Goal: Navigation & Orientation: Find specific page/section

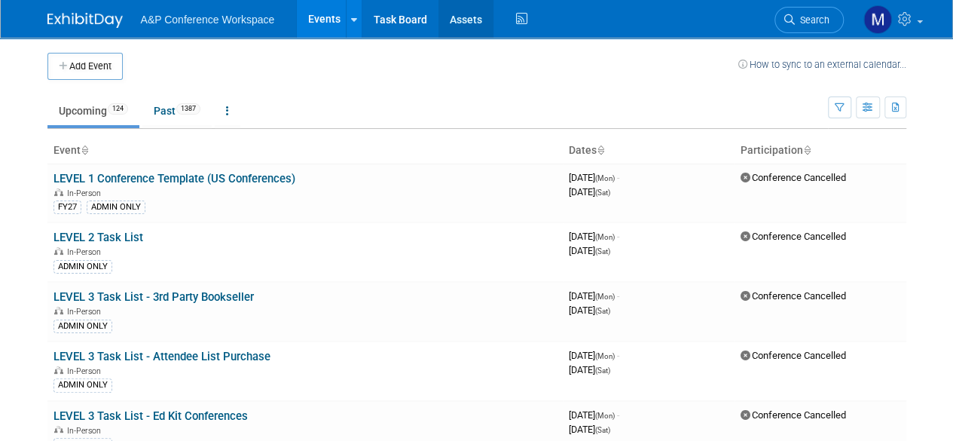
click at [465, 14] on link "Assets" at bounding box center [465, 19] width 55 height 38
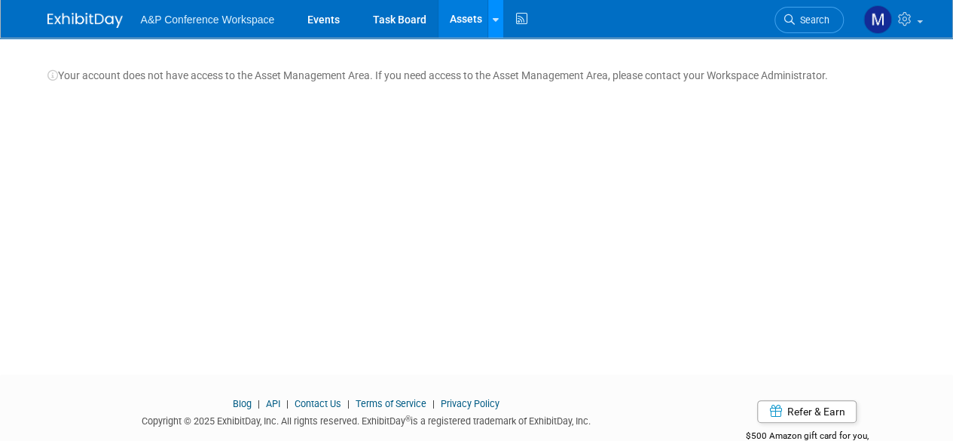
click at [493, 15] on icon at bounding box center [496, 20] width 6 height 10
click at [526, 52] on link "Storage Locations" at bounding box center [553, 56] width 130 height 24
click at [465, 14] on link "Assets" at bounding box center [465, 19] width 55 height 38
